Goal: Transaction & Acquisition: Download file/media

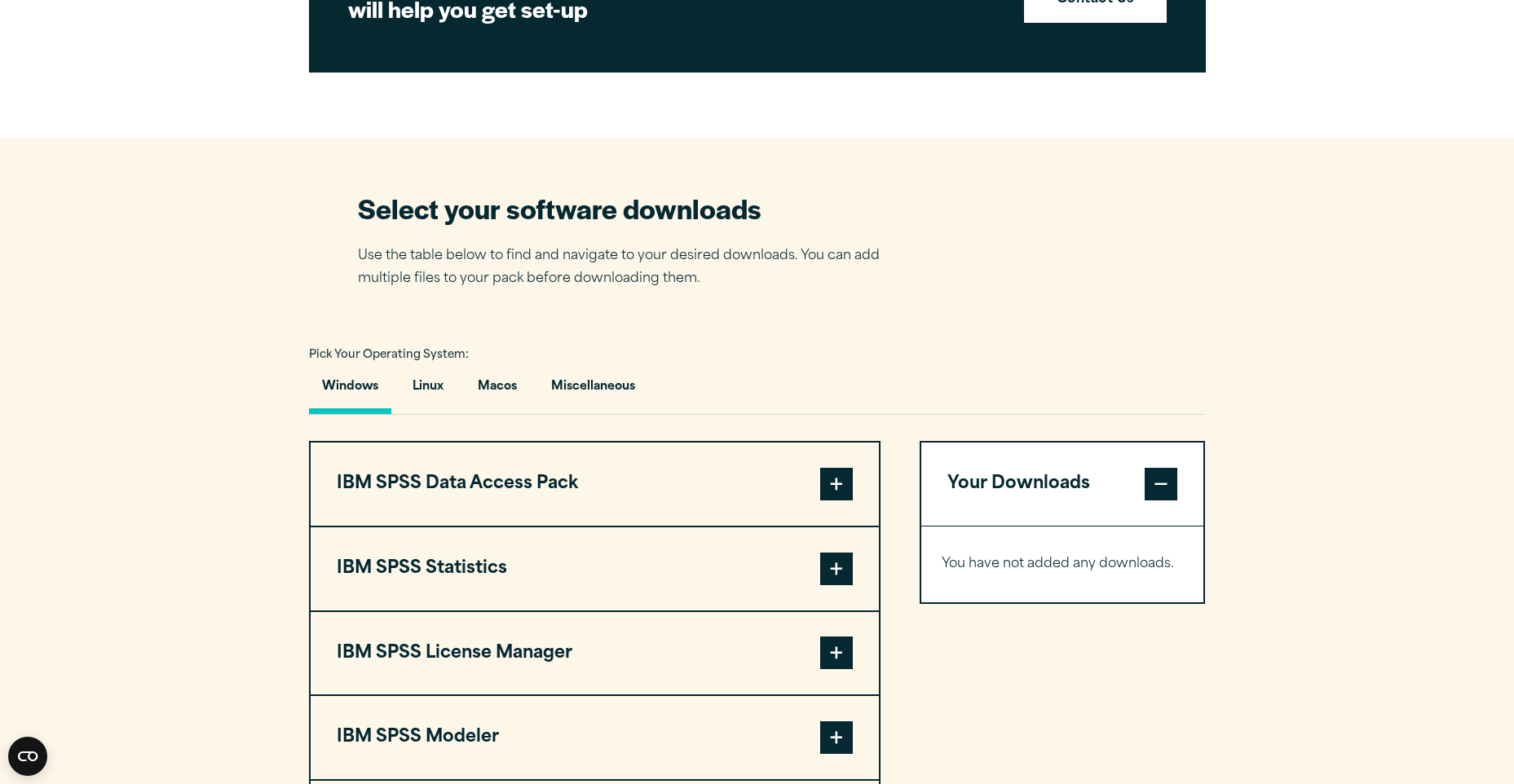
scroll to position [1025, 0]
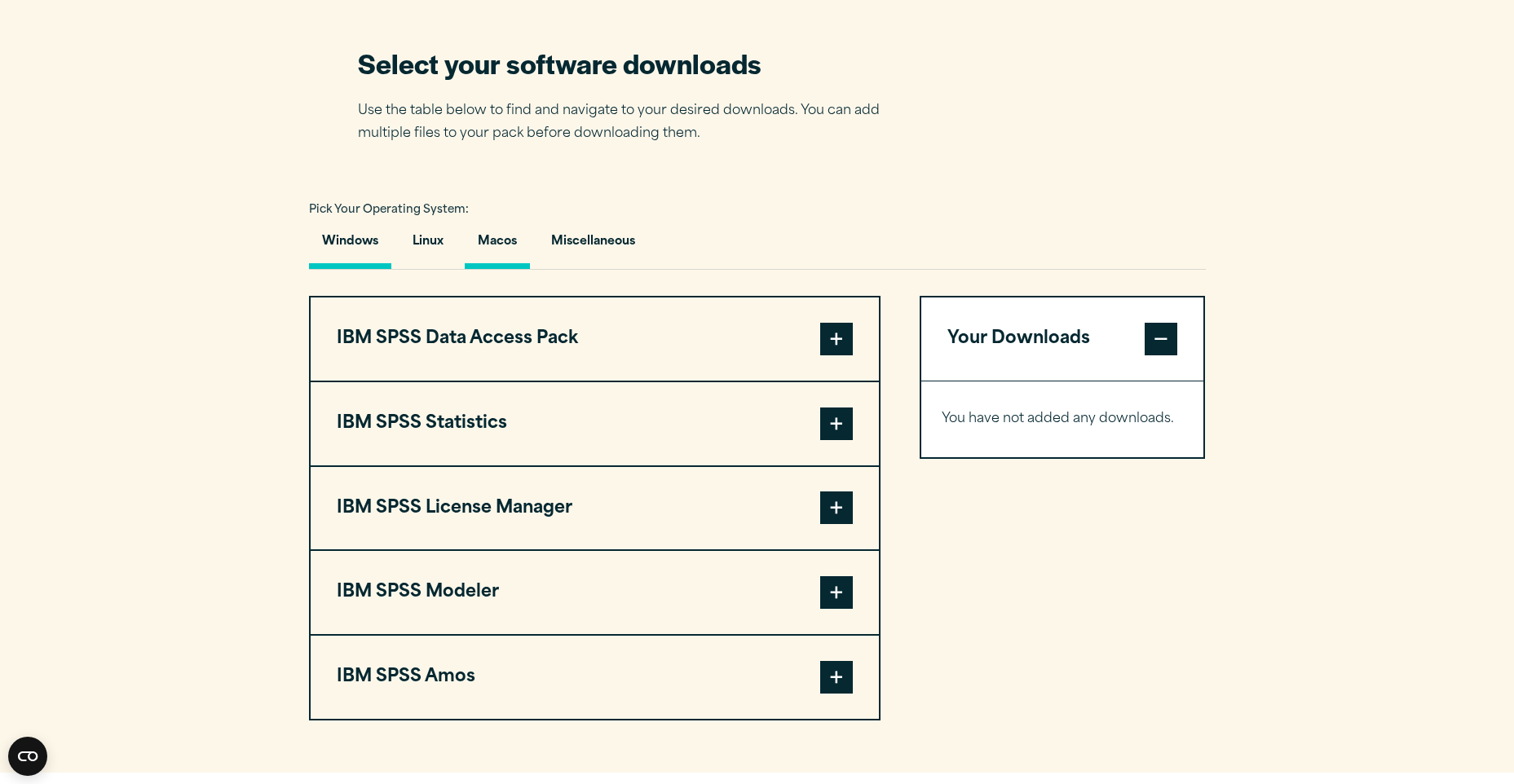
click at [471, 235] on button "Macos" at bounding box center [497, 246] width 65 height 47
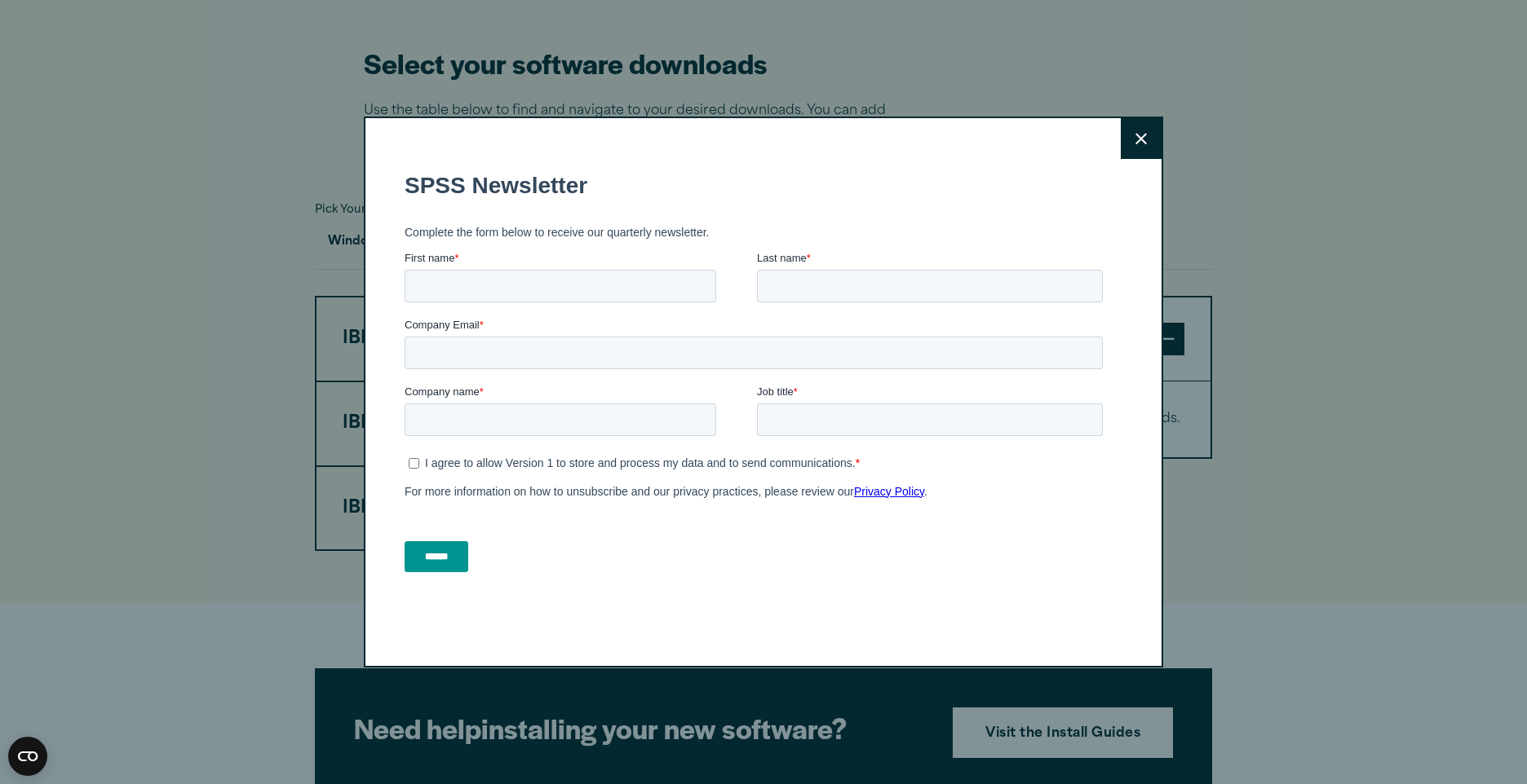
click at [1139, 150] on button "Close" at bounding box center [1141, 138] width 41 height 41
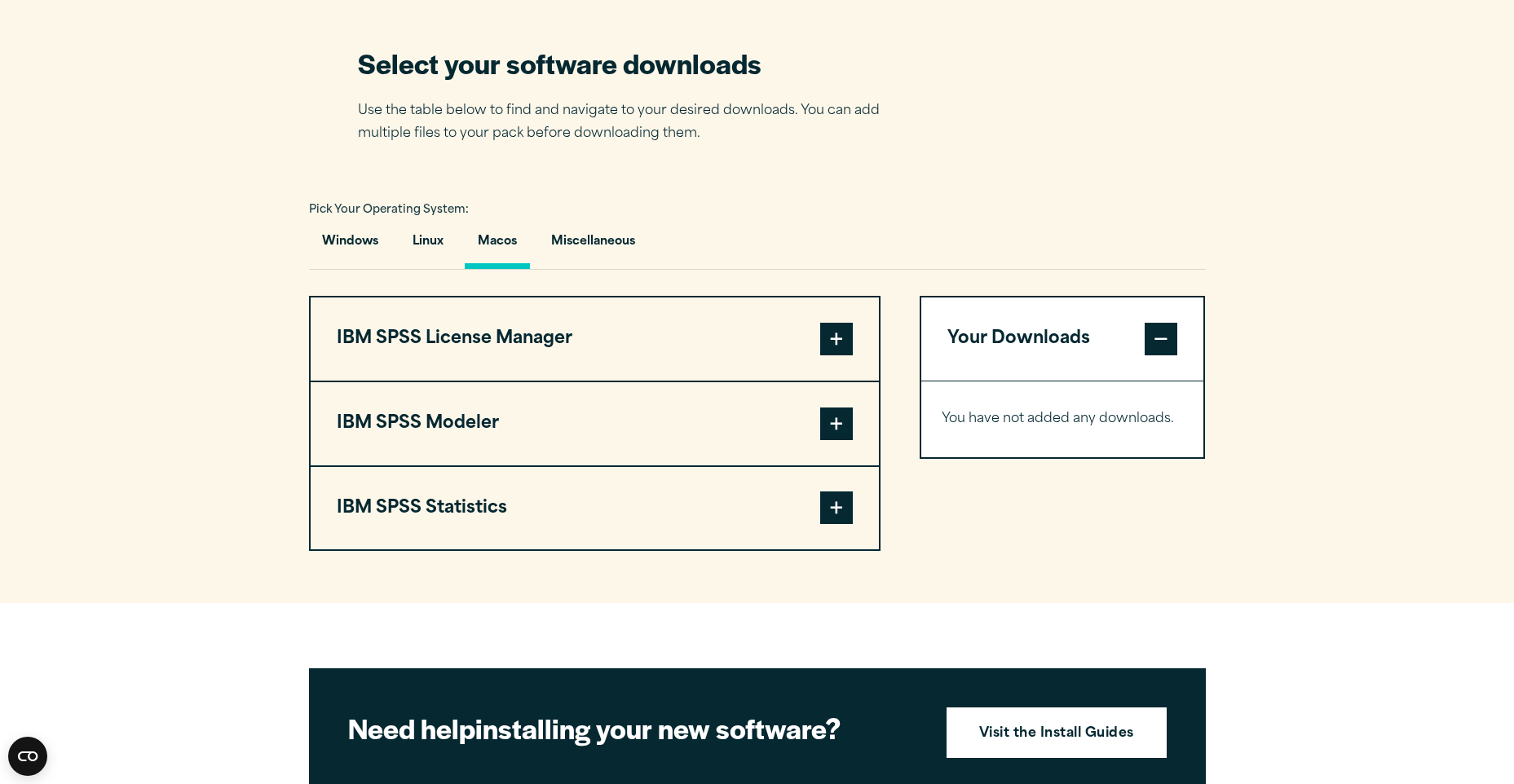
click at [676, 513] on button "IBM SPSS Statistics" at bounding box center [595, 509] width 568 height 83
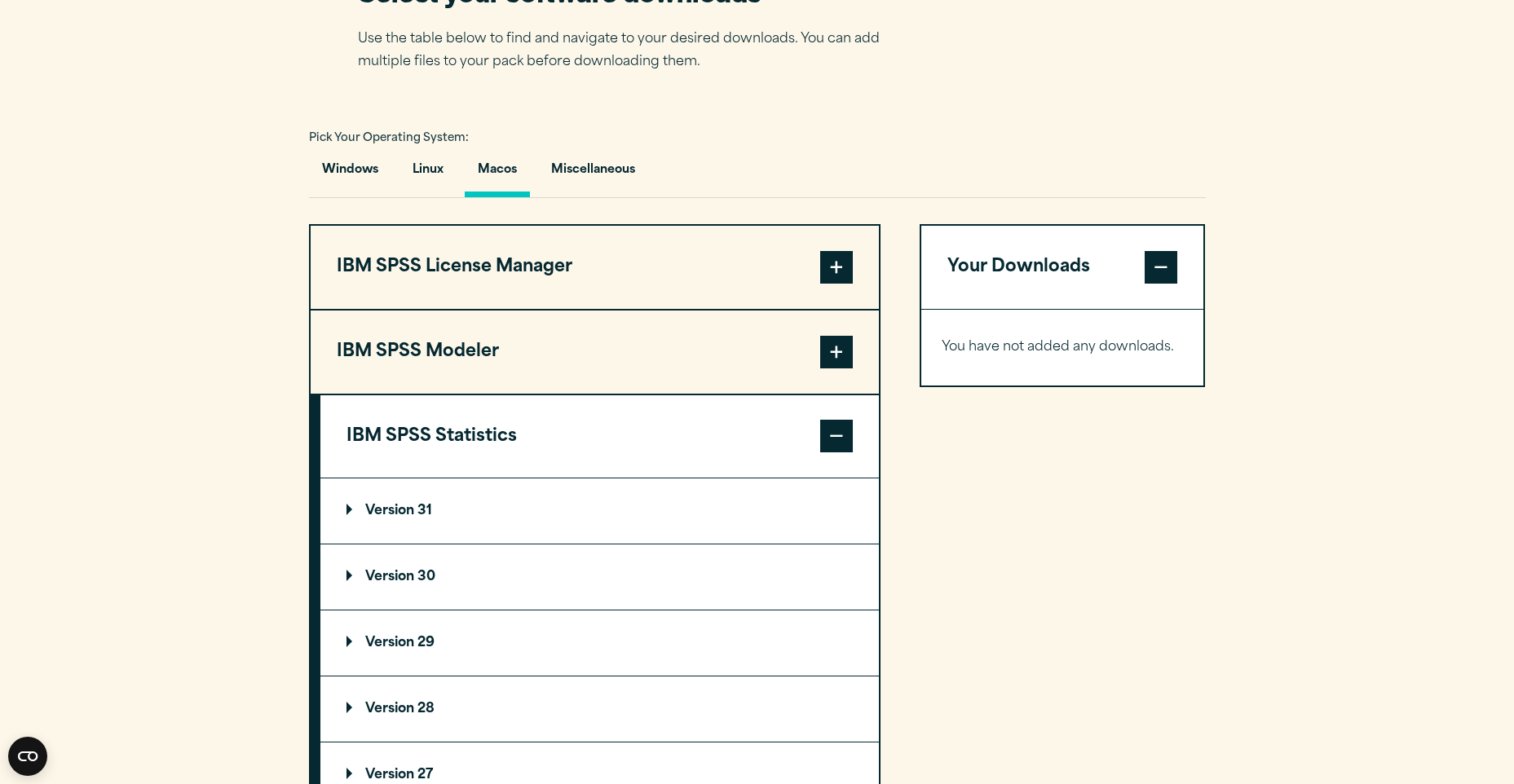
scroll to position [1188, 0]
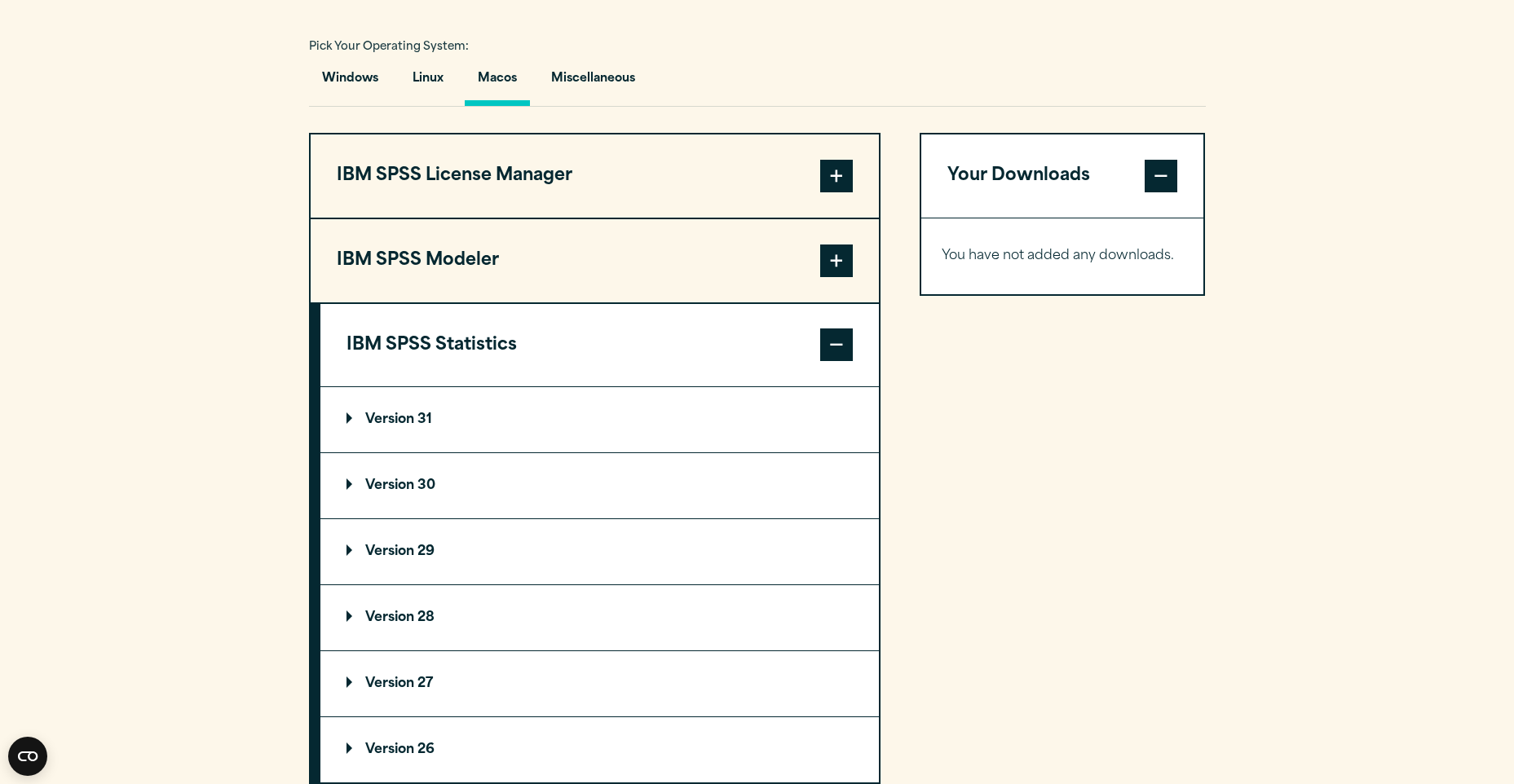
click at [612, 186] on button "IBM SPSS License Manager" at bounding box center [595, 176] width 568 height 83
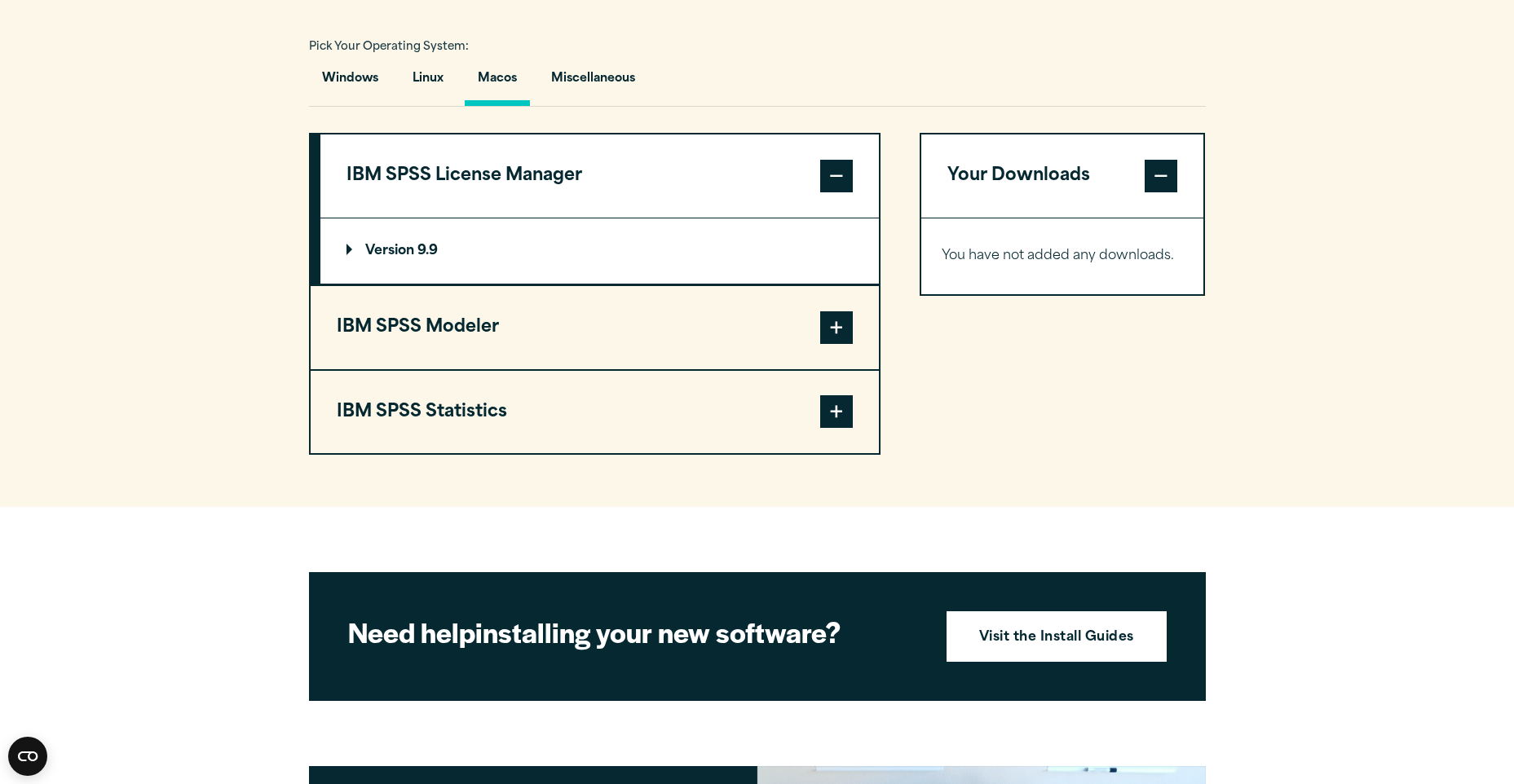
click at [610, 183] on button "IBM SPSS License Manager" at bounding box center [599, 176] width 559 height 83
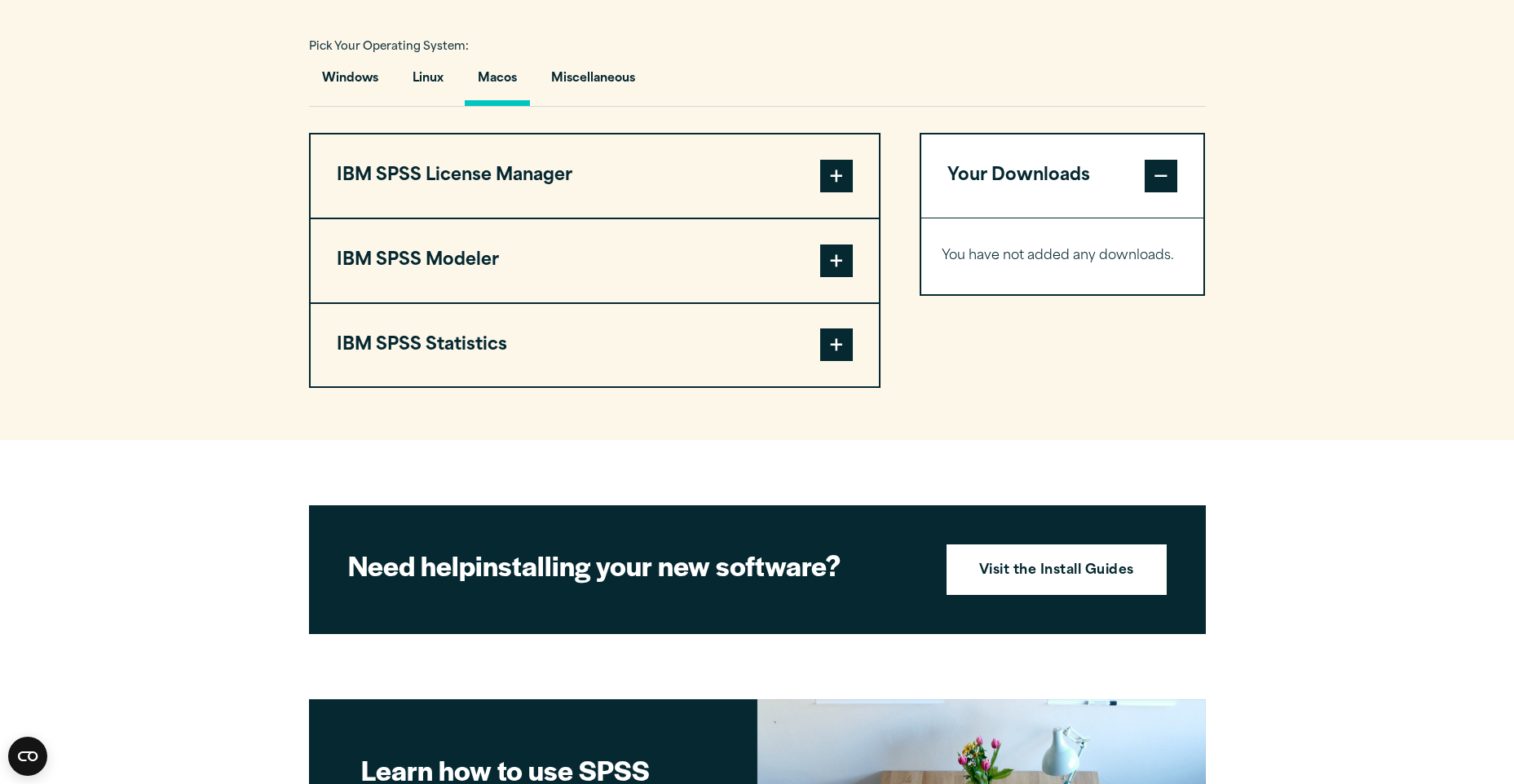
click at [629, 349] on button "IBM SPSS Statistics" at bounding box center [595, 346] width 568 height 83
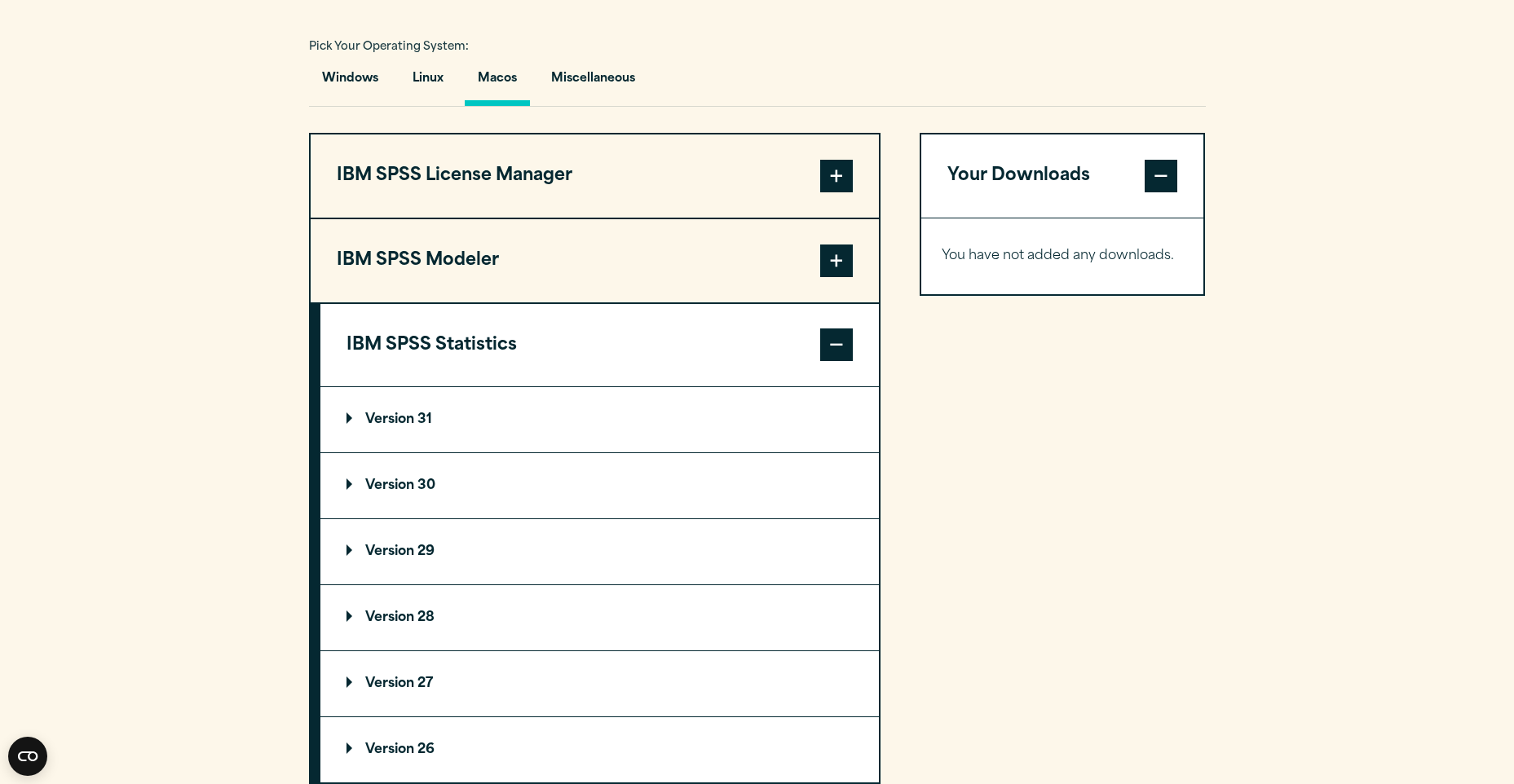
click at [670, 374] on button "IBM SPSS Statistics" at bounding box center [599, 346] width 559 height 83
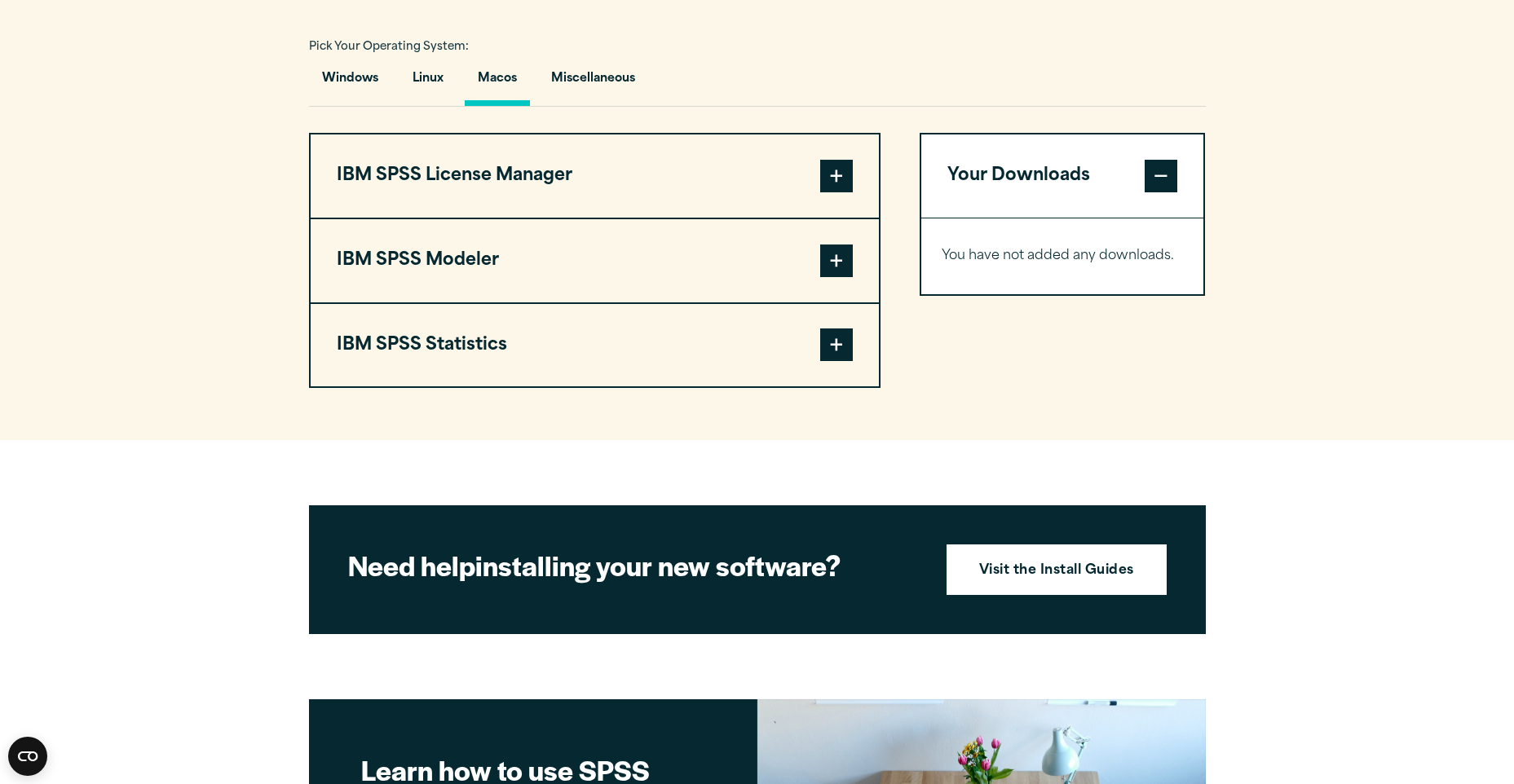
click at [673, 372] on button "IBM SPSS Statistics" at bounding box center [595, 346] width 568 height 83
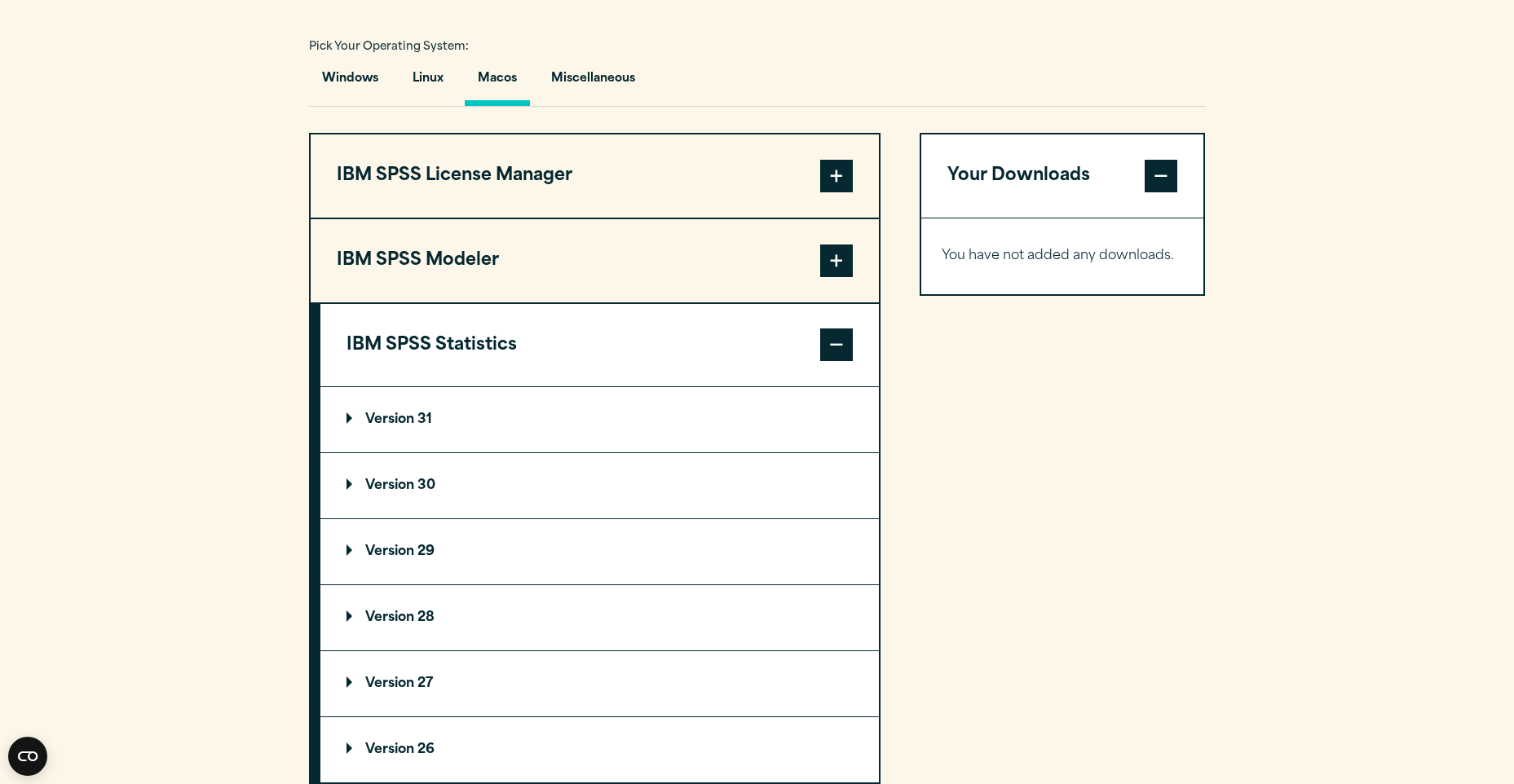
click at [487, 550] on summary "Version 29" at bounding box center [599, 552] width 559 height 65
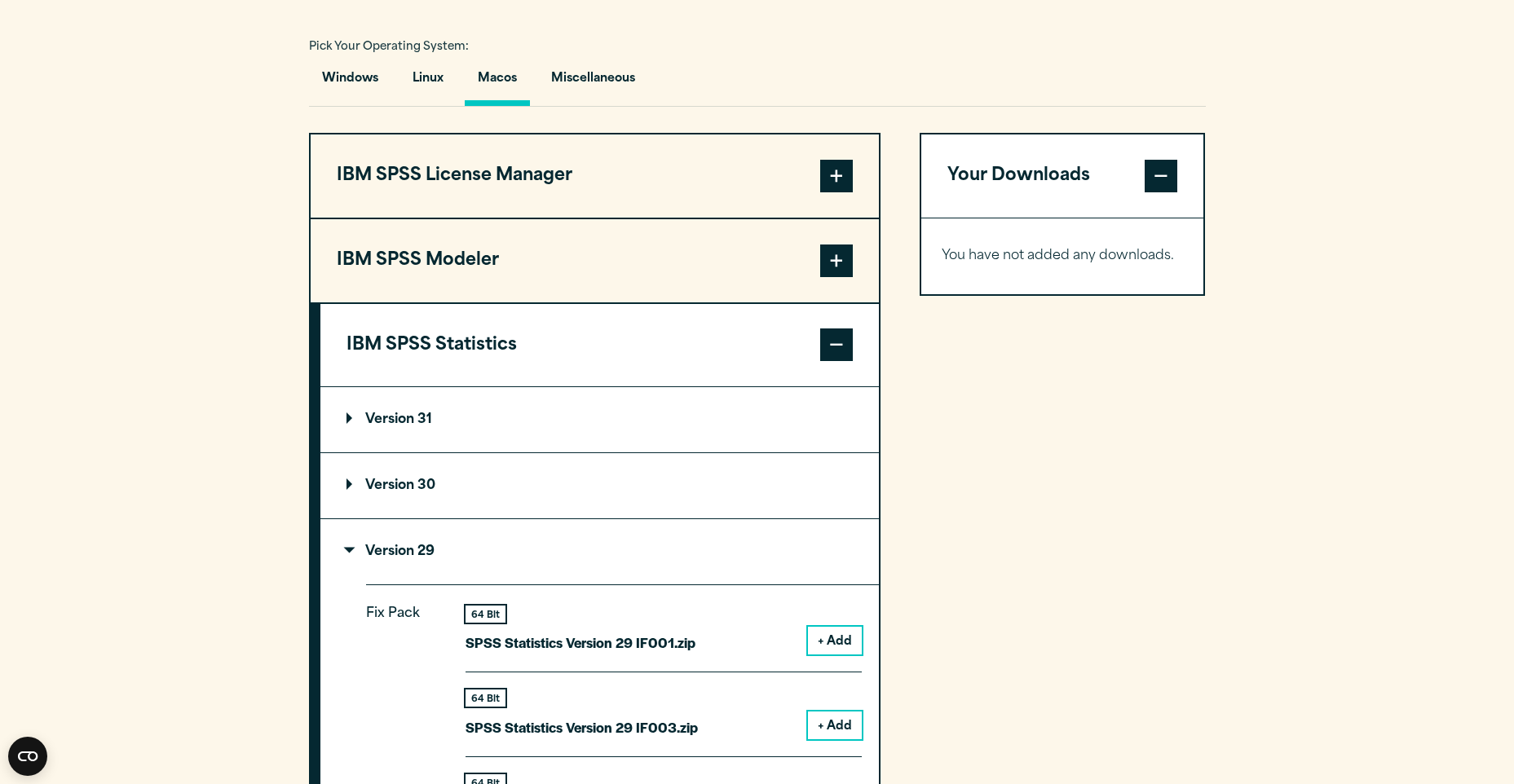
click at [481, 537] on summary "Version 29" at bounding box center [599, 552] width 559 height 65
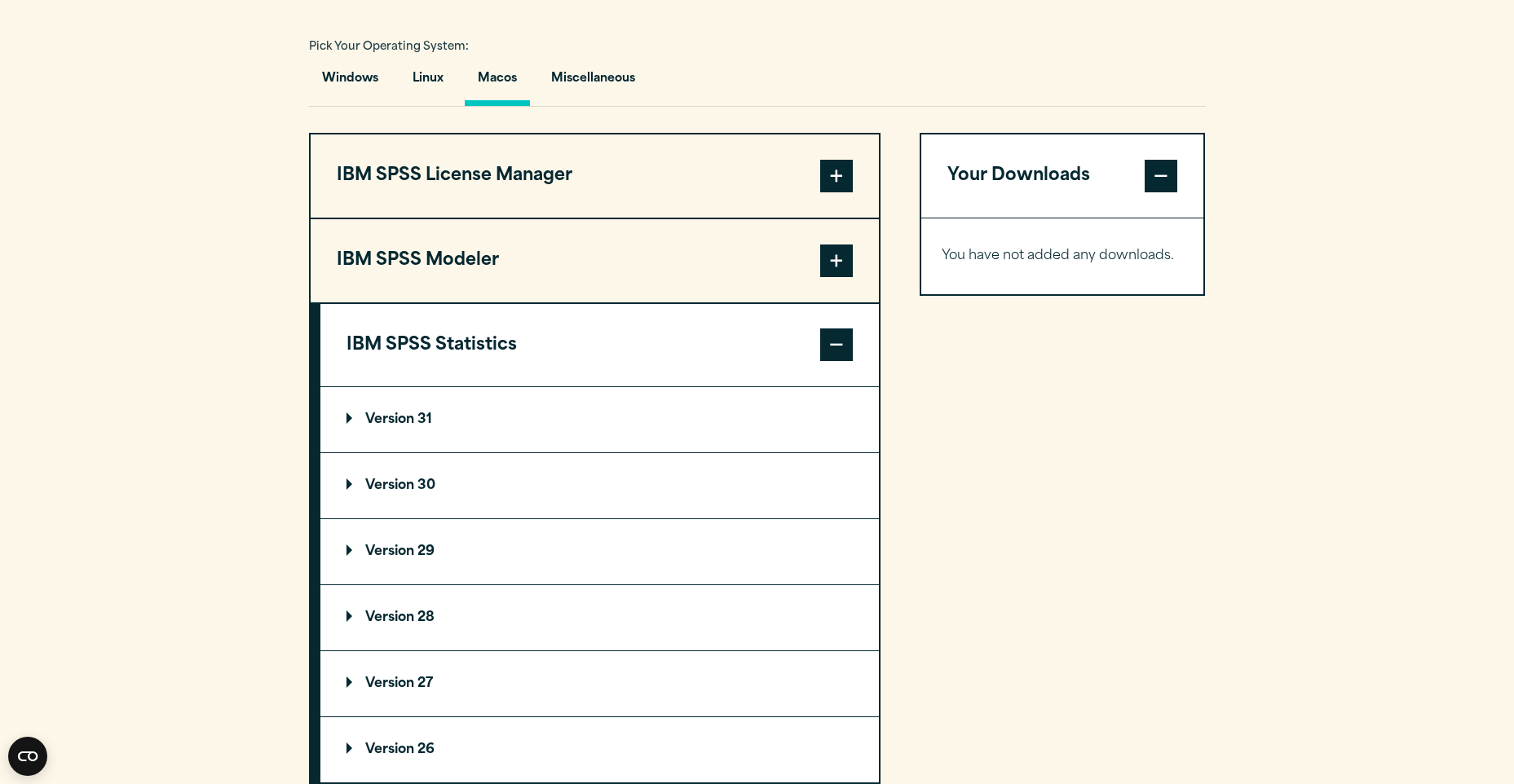
click at [751, 567] on summary "Version 29" at bounding box center [599, 552] width 559 height 65
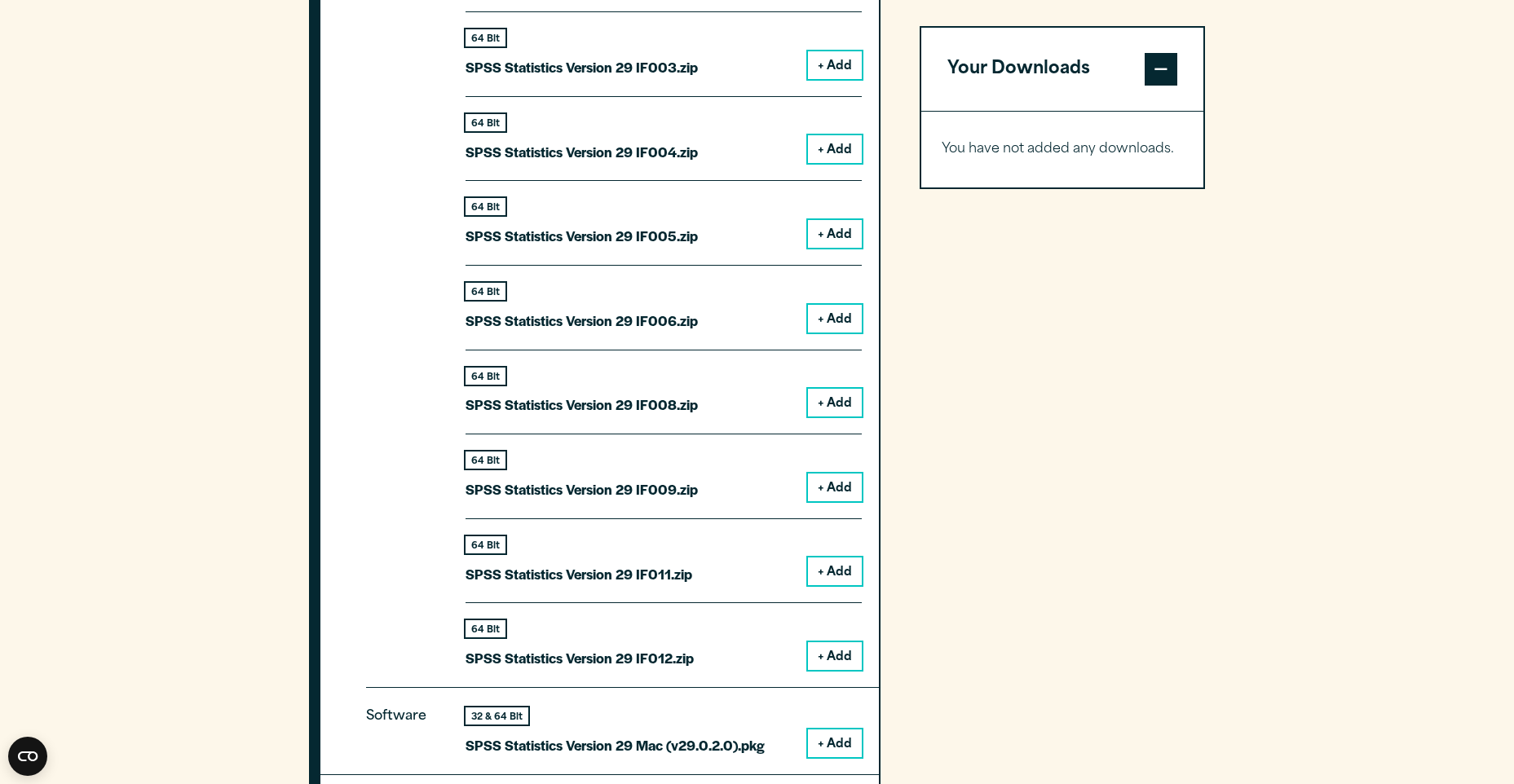
scroll to position [2003, 0]
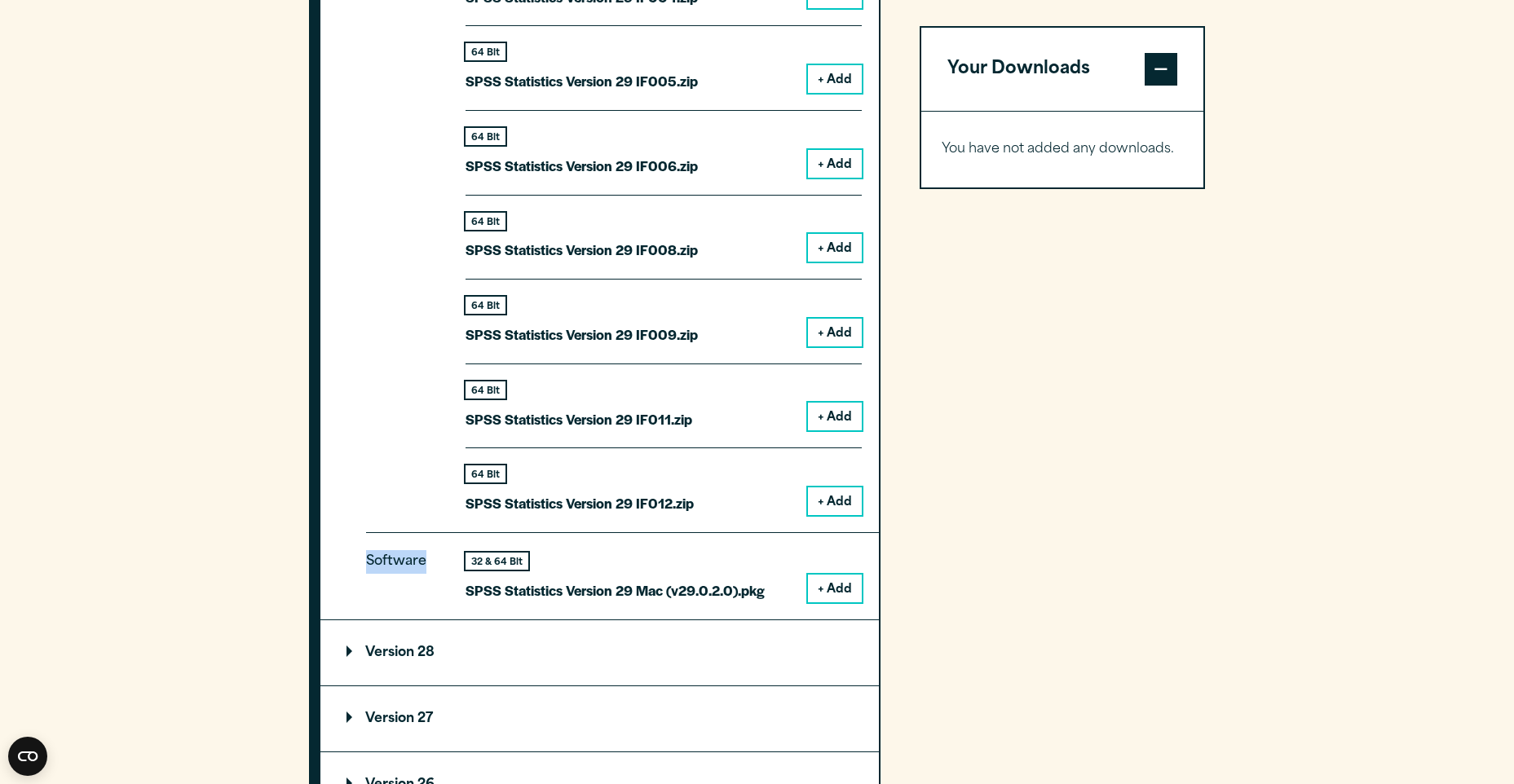
drag, startPoint x: 430, startPoint y: 558, endPoint x: 367, endPoint y: 557, distance: 63.0
click at [367, 557] on p "Software" at bounding box center [402, 569] width 73 height 39
click at [927, 564] on div "Your Downloads You have not added any downloads. Download 0 Items" at bounding box center [1062, 69] width 286 height 1502
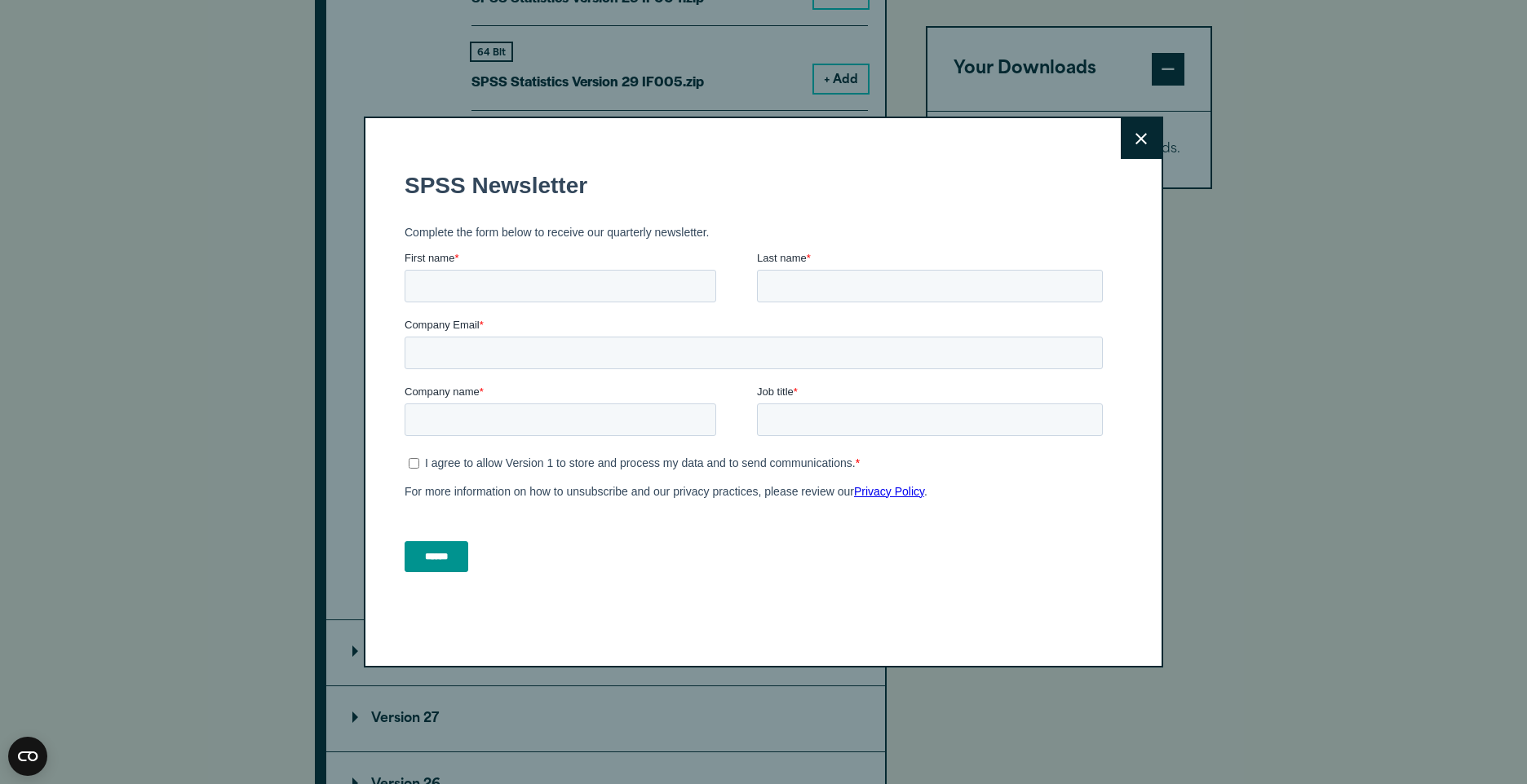
click at [1146, 140] on button "Close" at bounding box center [1141, 138] width 41 height 41
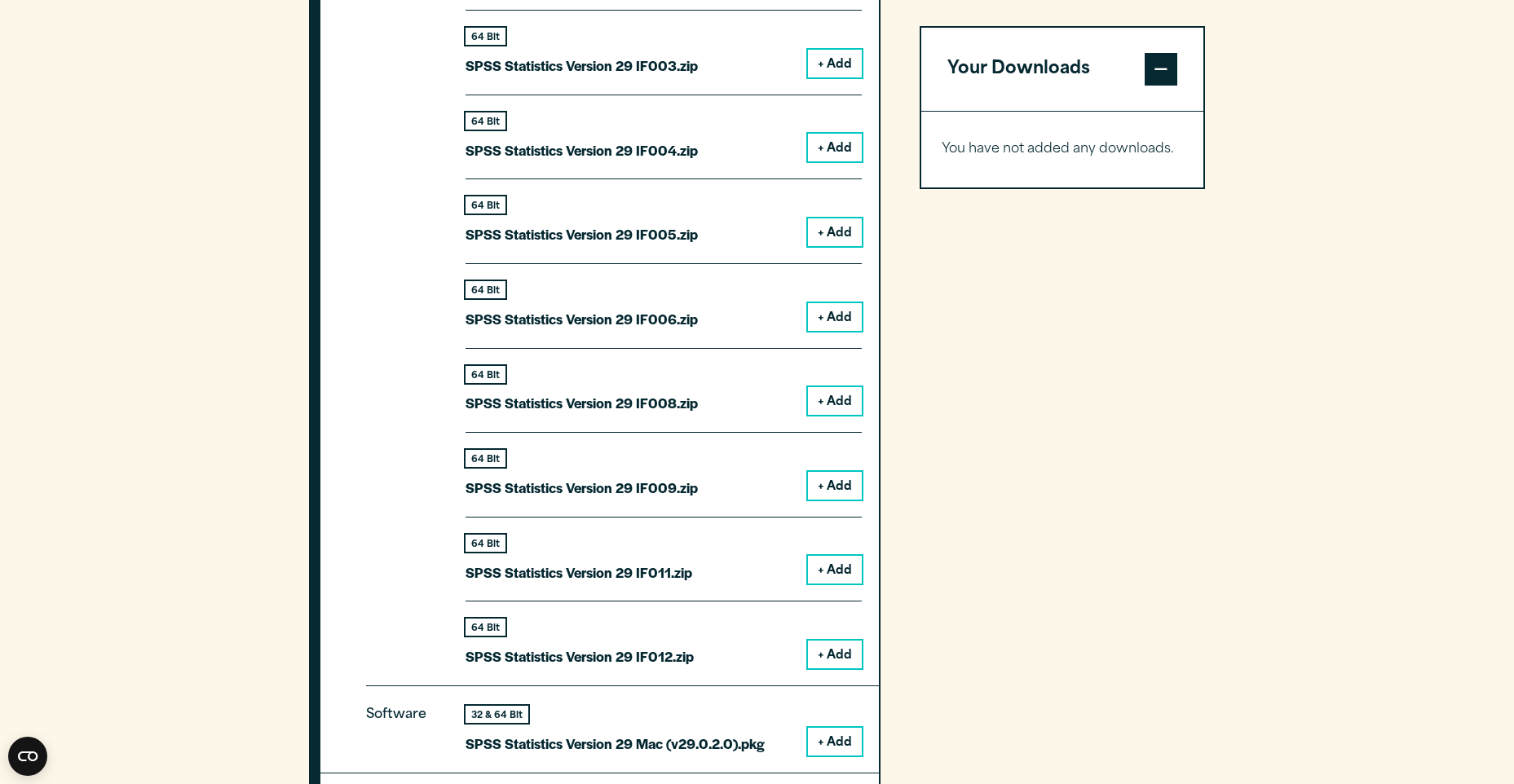
scroll to position [1840, 0]
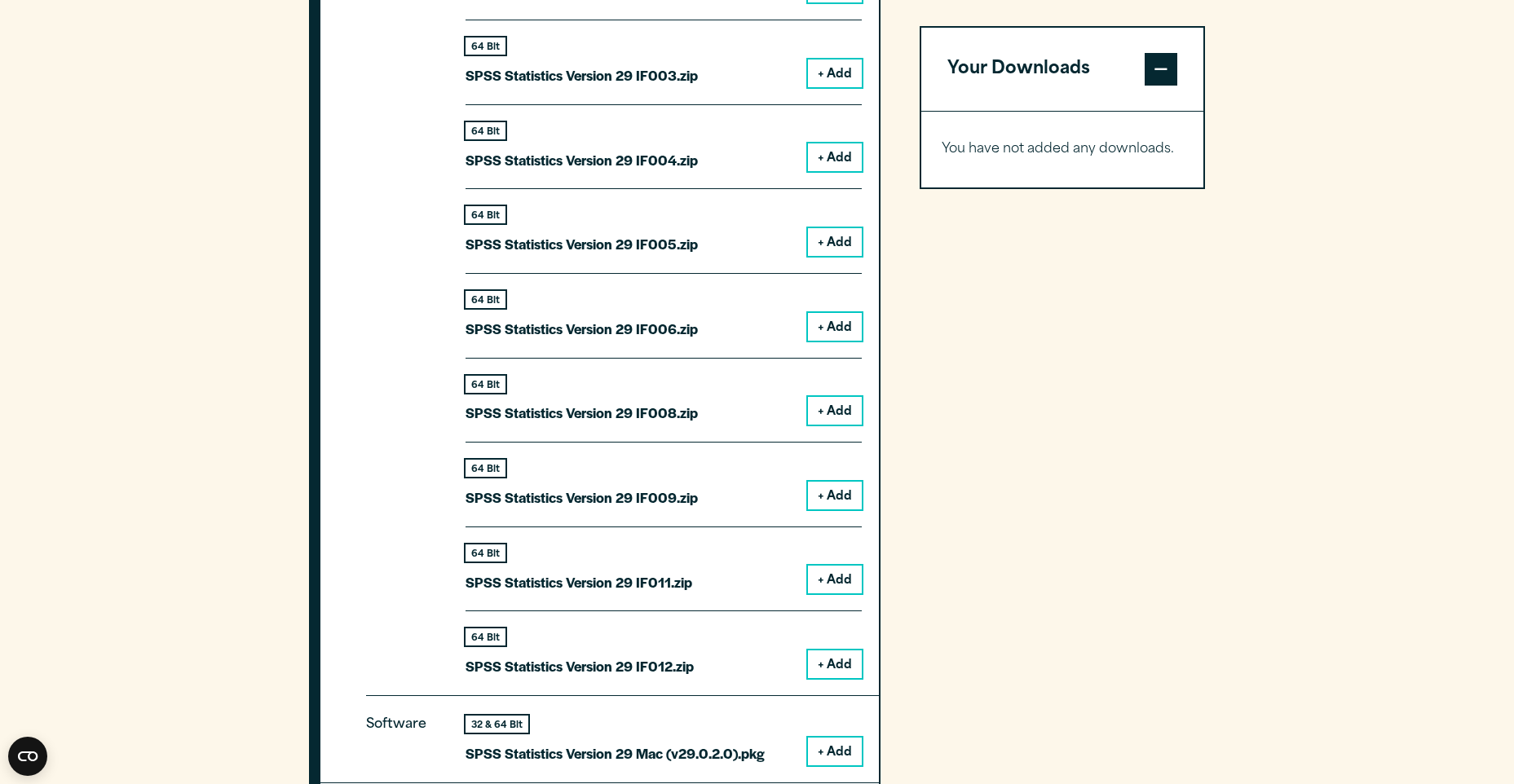
click at [849, 749] on button "+ Add" at bounding box center [835, 752] width 54 height 28
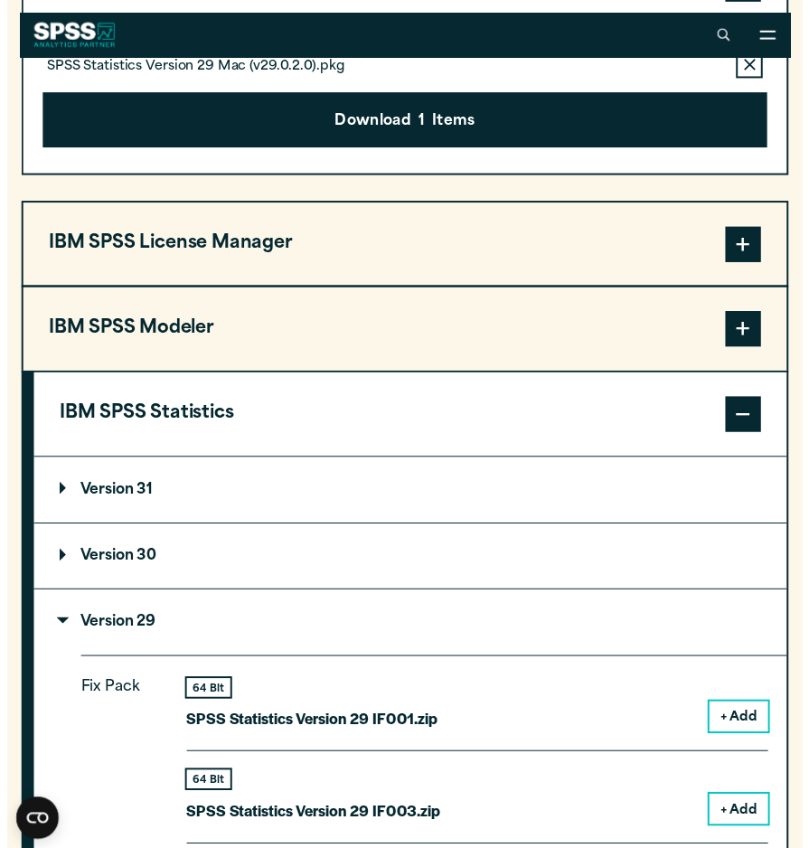
scroll to position [1402, 0]
